Goal: Information Seeking & Learning: Learn about a topic

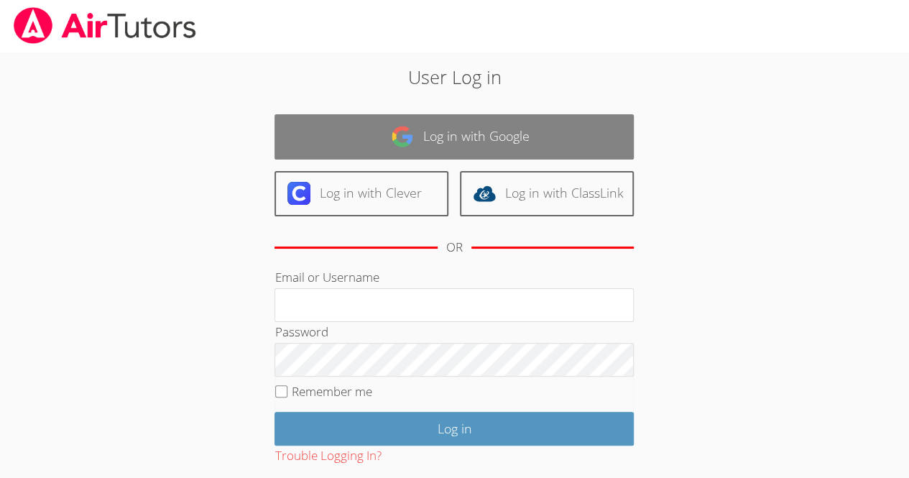
click at [400, 117] on link "Log in with Google" at bounding box center [454, 136] width 359 height 45
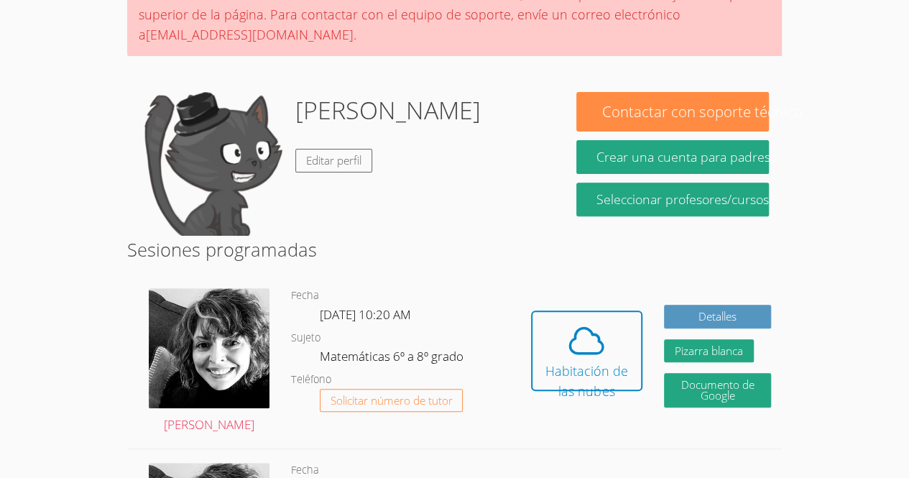
scroll to position [163, 0]
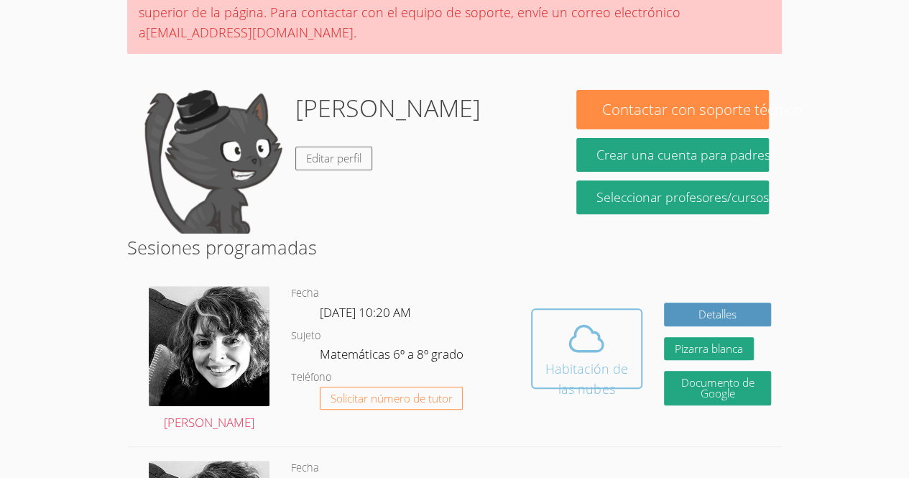
click at [589, 326] on icon at bounding box center [587, 338] width 40 height 40
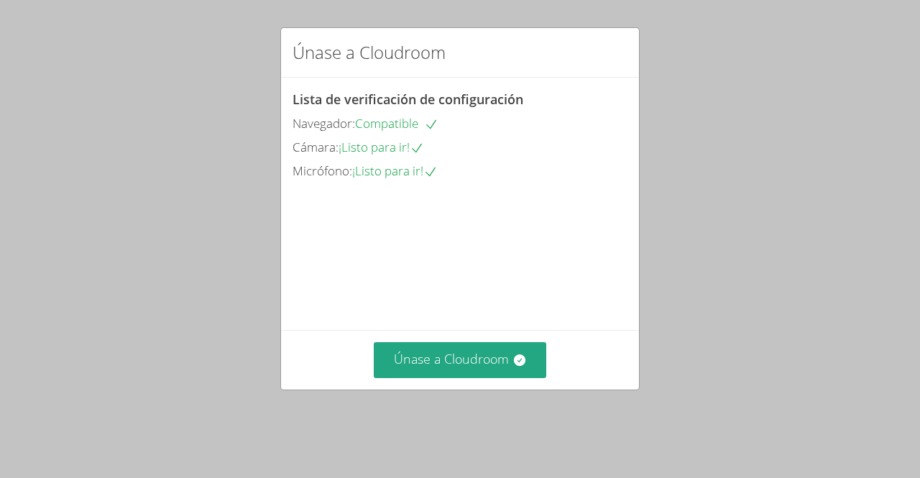
drag, startPoint x: 0, startPoint y: 0, endPoint x: 462, endPoint y: 398, distance: 609.2
click at [462, 389] on div "Únase a Cloudroom" at bounding box center [460, 359] width 358 height 59
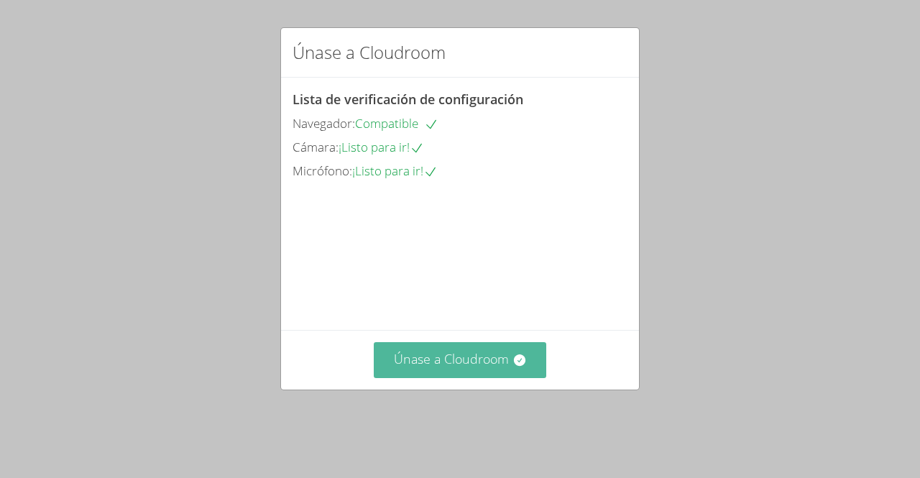
click at [453, 377] on button "Únase a Cloudroom" at bounding box center [460, 359] width 173 height 35
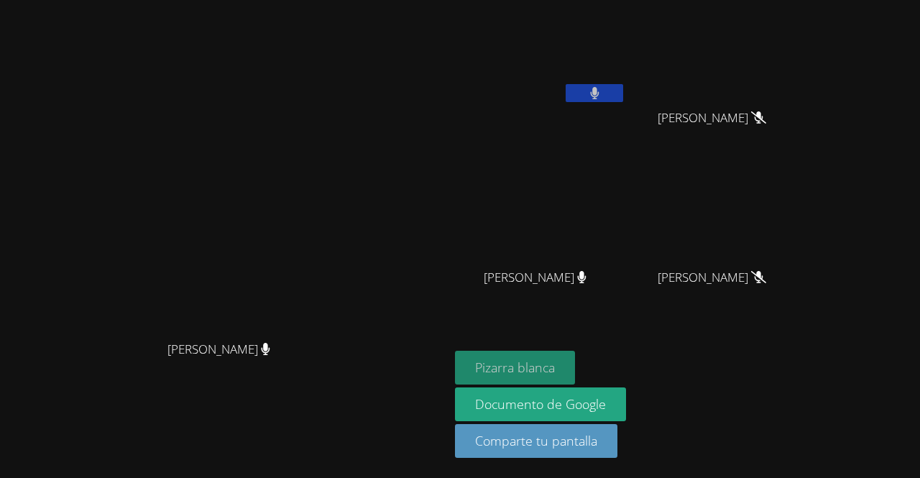
click at [575, 377] on button "Pizarra blanca" at bounding box center [515, 368] width 120 height 34
click at [333, 242] on video at bounding box center [225, 210] width 216 height 247
click at [626, 266] on div "Alison Burgos Morales" at bounding box center [540, 291] width 171 height 58
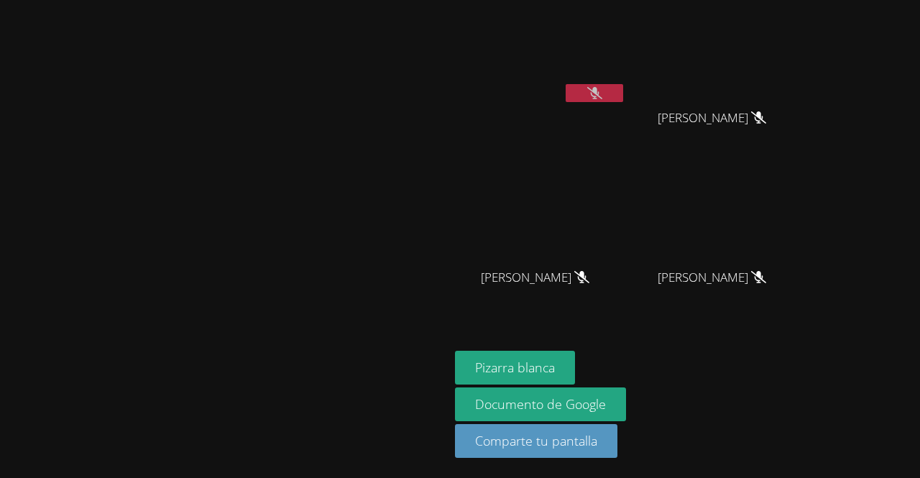
click at [626, 157] on div "Santiago Hernández Flores" at bounding box center [540, 83] width 171 height 154
click at [626, 108] on div "Santiago Hernández Flores" at bounding box center [540, 83] width 171 height 154
click at [803, 105] on div "Ana Morales Hernández" at bounding box center [717, 131] width 171 height 58
drag, startPoint x: 831, startPoint y: 98, endPoint x: 740, endPoint y: 225, distance: 155.6
click at [736, 233] on div "Santiago Hernández Flores Ana Morales Hernández Ana Morales Hernández Alison Bu…" at bounding box center [629, 162] width 348 height 313
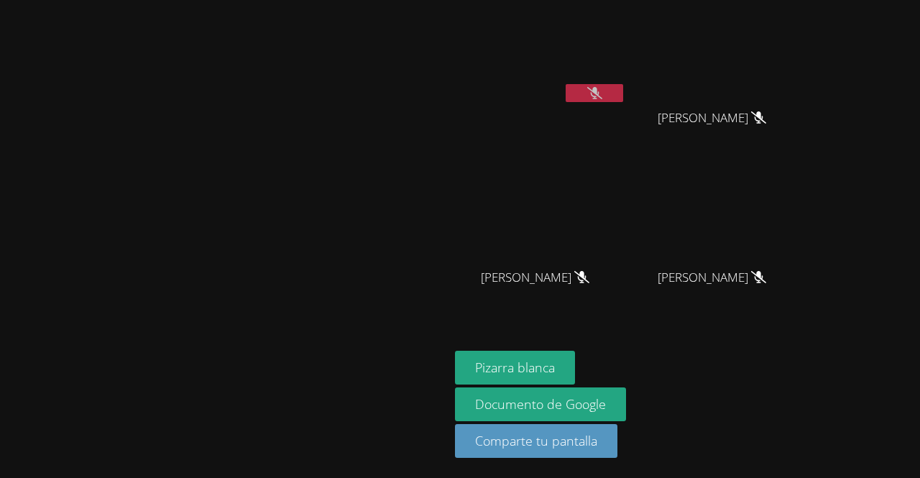
click at [803, 70] on video at bounding box center [717, 54] width 171 height 96
drag, startPoint x: 804, startPoint y: 70, endPoint x: 843, endPoint y: 395, distance: 328.0
click at [803, 395] on div "Pizarra blanca Documento de Google Comparte tu pantalla" at bounding box center [629, 410] width 348 height 119
click at [333, 206] on video at bounding box center [225, 210] width 216 height 247
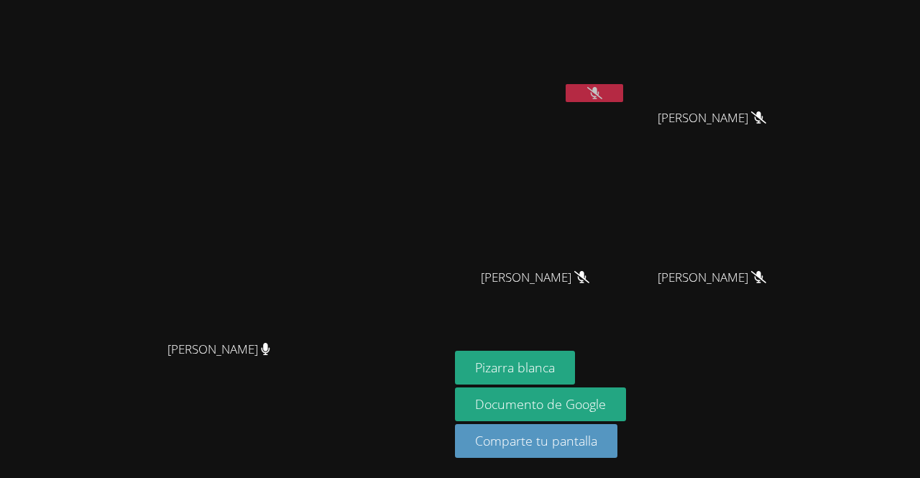
click at [623, 103] on div at bounding box center [595, 95] width 58 height 22
click at [623, 86] on button at bounding box center [595, 93] width 58 height 18
click at [600, 93] on icon at bounding box center [594, 93] width 9 height 12
click at [602, 96] on icon at bounding box center [594, 93] width 15 height 12
click at [623, 94] on button at bounding box center [595, 93] width 58 height 18
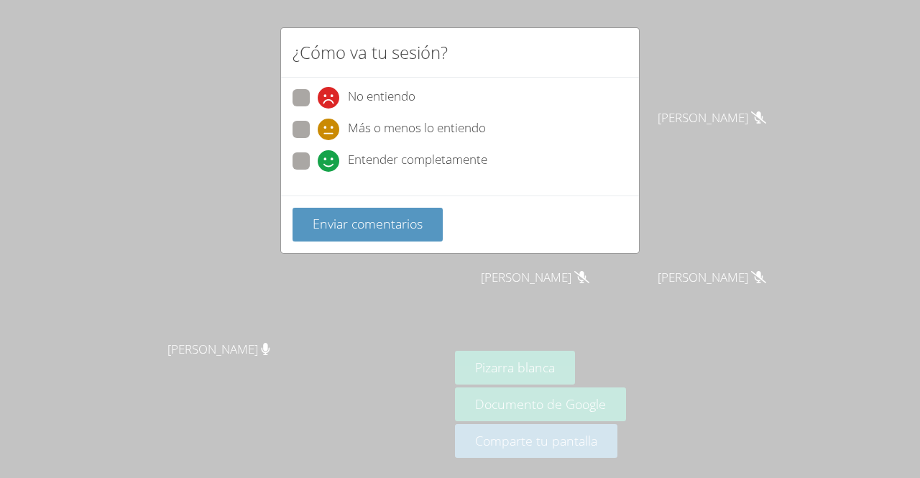
click at [451, 160] on font "Entender completamente" at bounding box center [417, 159] width 139 height 17
click at [330, 160] on input "Entender completamente" at bounding box center [324, 158] width 12 height 12
radio input "true"
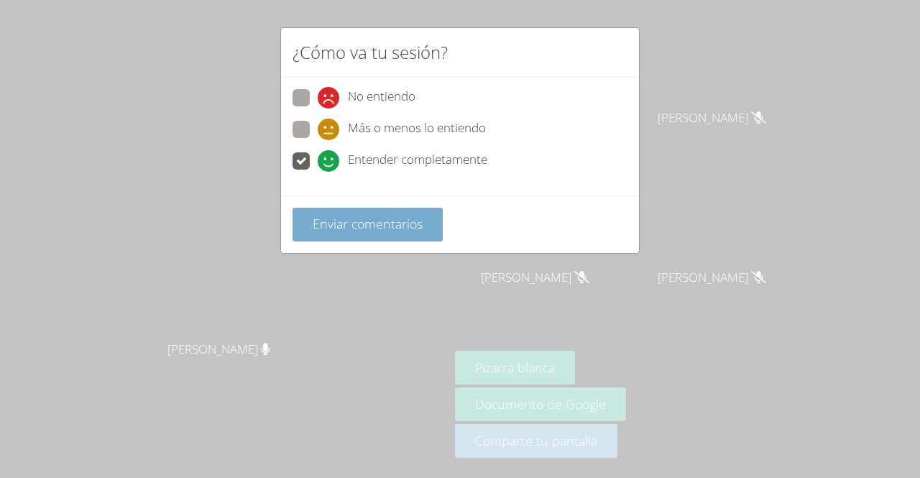
click at [382, 226] on font "Enviar comentarios" at bounding box center [368, 223] width 110 height 17
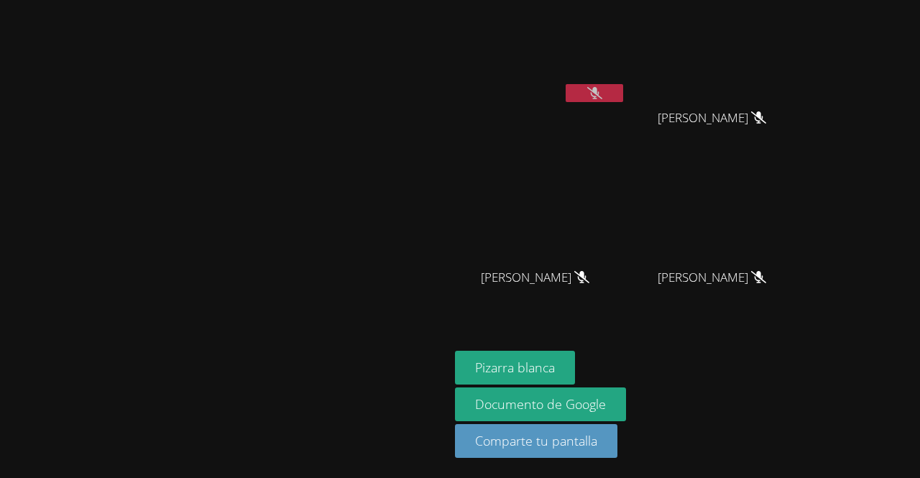
click at [295, 230] on video at bounding box center [225, 210] width 216 height 247
drag, startPoint x: 449, startPoint y: 331, endPoint x: 281, endPoint y: 168, distance: 234.4
click at [281, 168] on video at bounding box center [225, 210] width 216 height 247
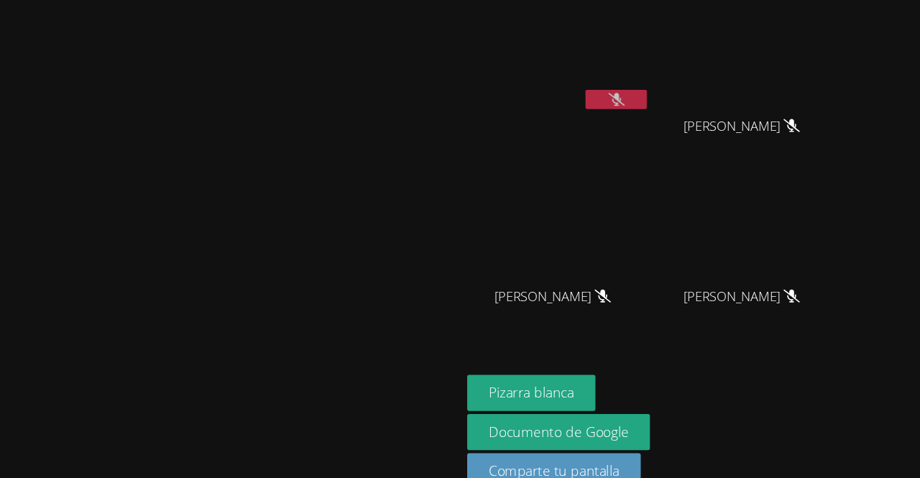
drag, startPoint x: 416, startPoint y: 252, endPoint x: 483, endPoint y: 290, distance: 77.9
click at [333, 290] on video at bounding box center [225, 210] width 216 height 247
